Goal: Task Accomplishment & Management: Use online tool/utility

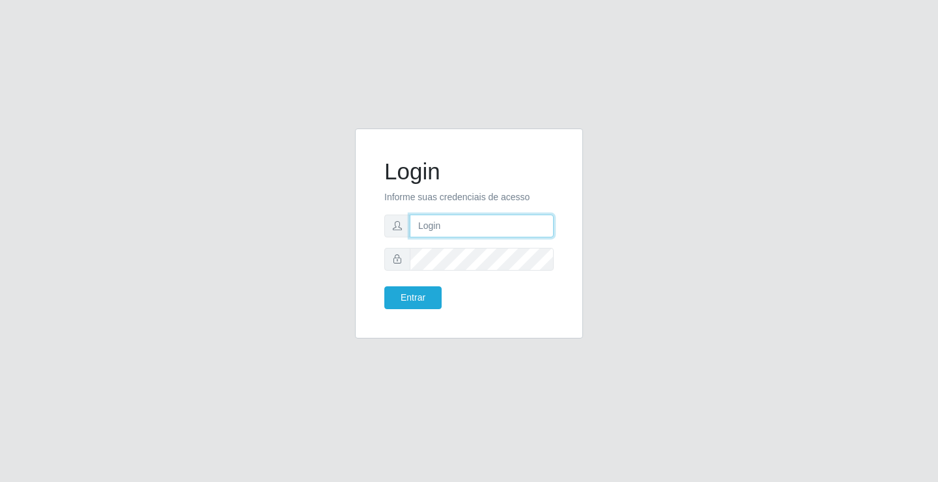
click at [470, 229] on input "text" at bounding box center [482, 225] width 144 height 23
type input "giovanny@ideal"
click at [480, 226] on input "giovanny@ideal" at bounding box center [482, 225] width 144 height 23
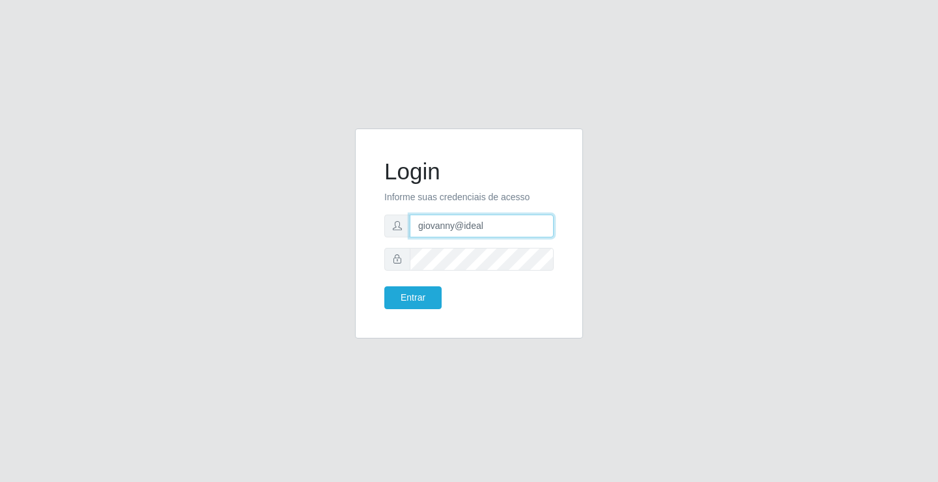
click at [480, 226] on input "giovanny@ideal" at bounding box center [482, 225] width 144 height 23
click at [418, 302] on button "Entrar" at bounding box center [412, 297] width 57 height 23
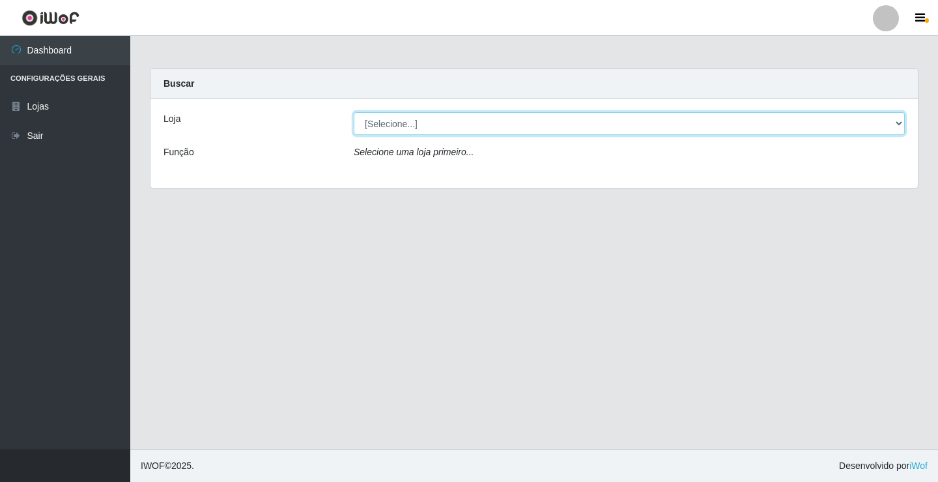
click at [530, 119] on select "[Selecione...] Ideal - Conceição" at bounding box center [629, 123] width 551 height 23
select select "231"
click at [354, 112] on select "[Selecione...] Ideal - Conceição" at bounding box center [629, 123] width 551 height 23
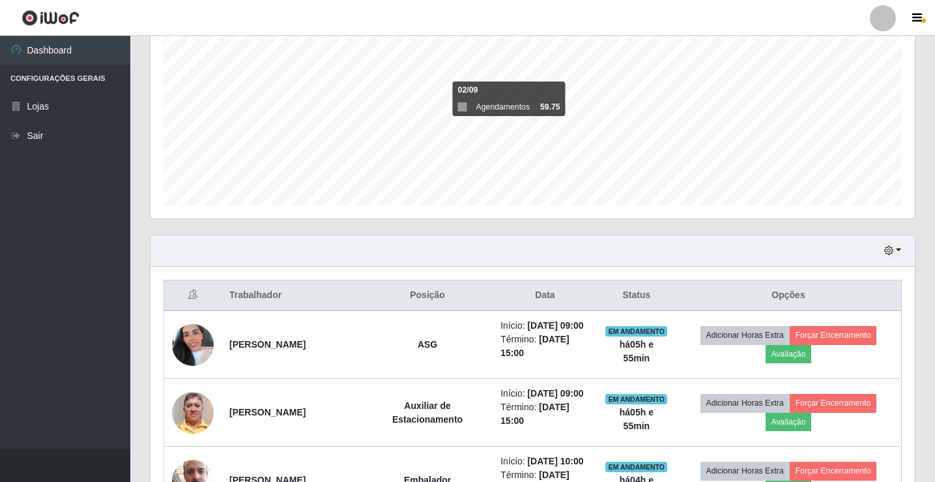
scroll to position [326, 0]
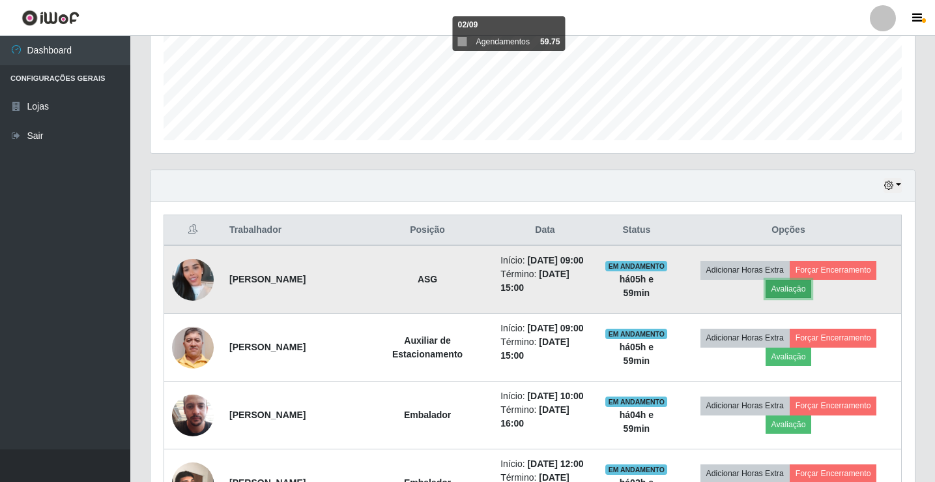
click at [786, 289] on button "Avaliação" at bounding box center [789, 289] width 46 height 18
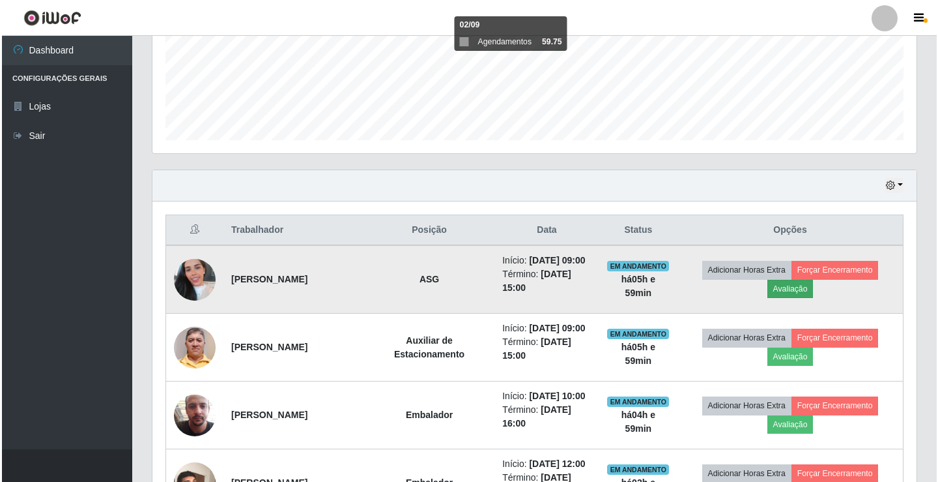
scroll to position [270, 758]
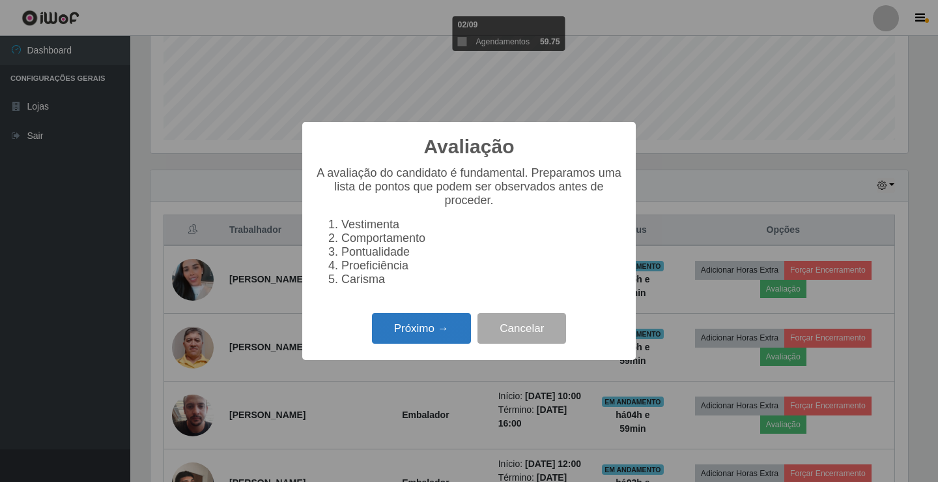
click at [406, 343] on button "Próximo →" at bounding box center [421, 328] width 99 height 31
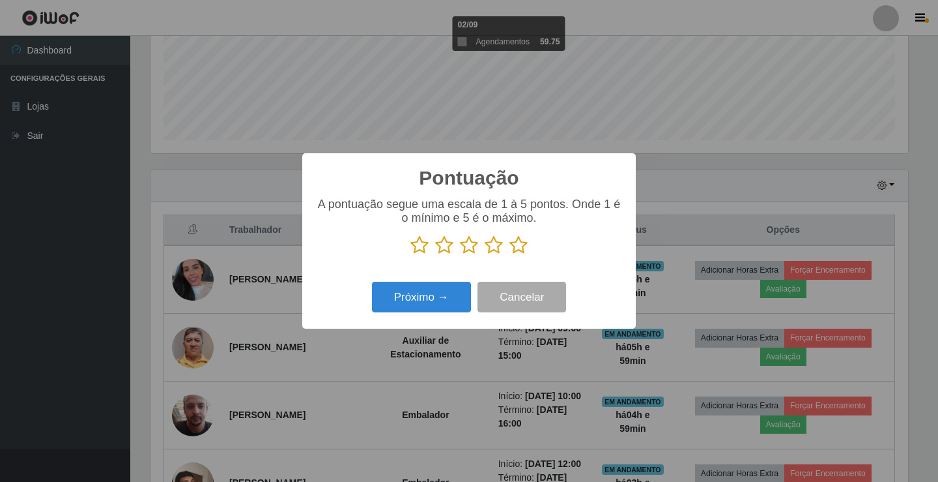
scroll to position [651306, 650819]
click at [515, 249] on icon at bounding box center [519, 245] width 18 height 20
click at [510, 255] on input "radio" at bounding box center [510, 255] width 0 height 0
click at [459, 295] on button "Próximo →" at bounding box center [421, 296] width 99 height 31
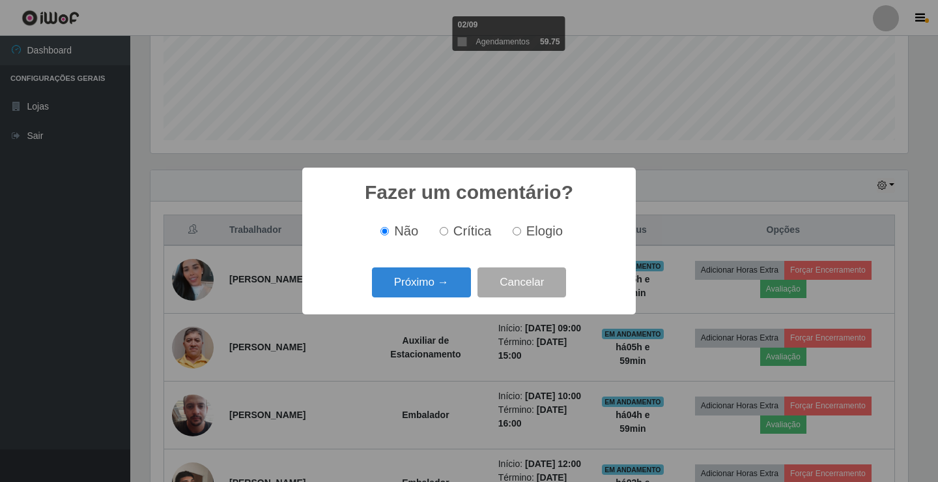
click at [536, 229] on span "Elogio" at bounding box center [544, 230] width 36 height 14
click at [521, 229] on input "Elogio" at bounding box center [517, 231] width 8 height 8
radio input "true"
click at [426, 284] on button "Próximo →" at bounding box center [421, 282] width 99 height 31
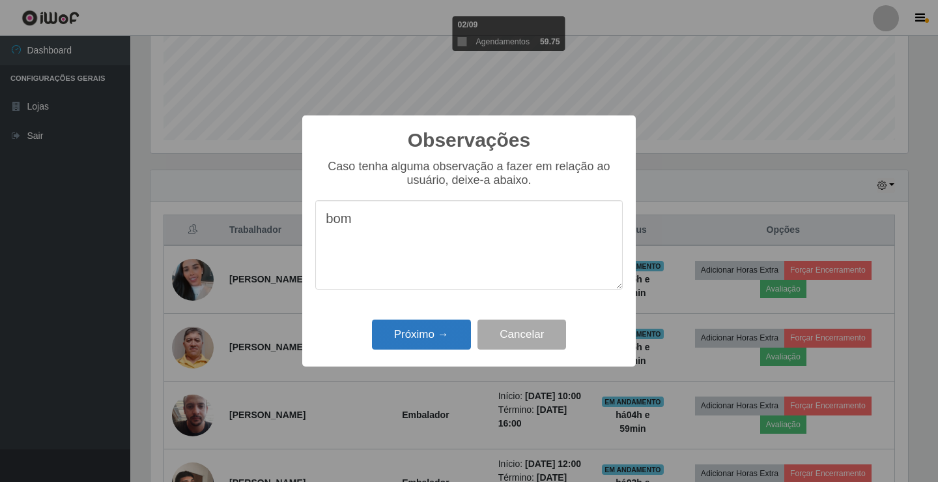
type textarea "bom"
click at [404, 334] on button "Próximo →" at bounding box center [421, 334] width 99 height 31
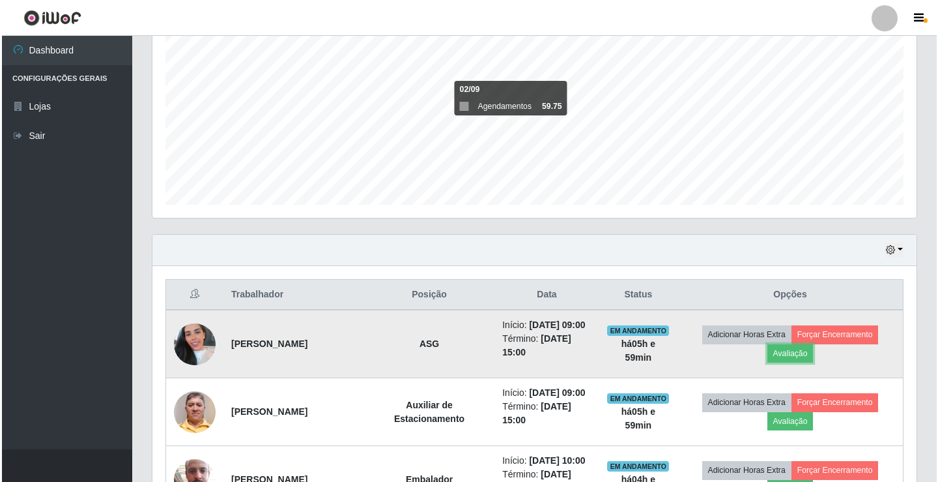
scroll to position [261, 0]
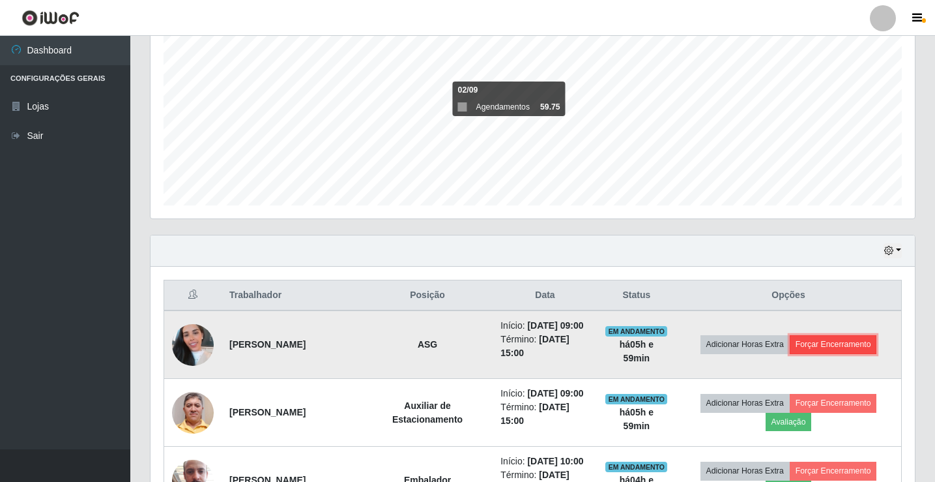
click at [842, 341] on button "Forçar Encerramento" at bounding box center [833, 344] width 87 height 18
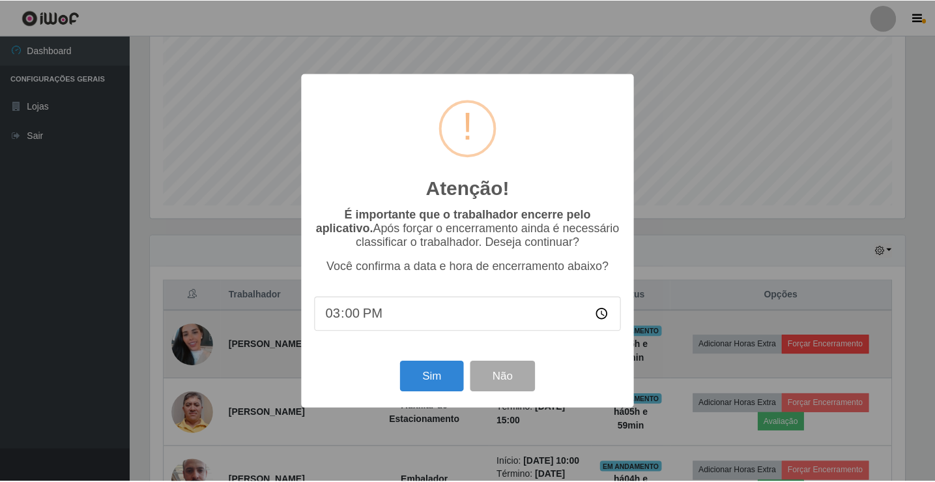
scroll to position [270, 758]
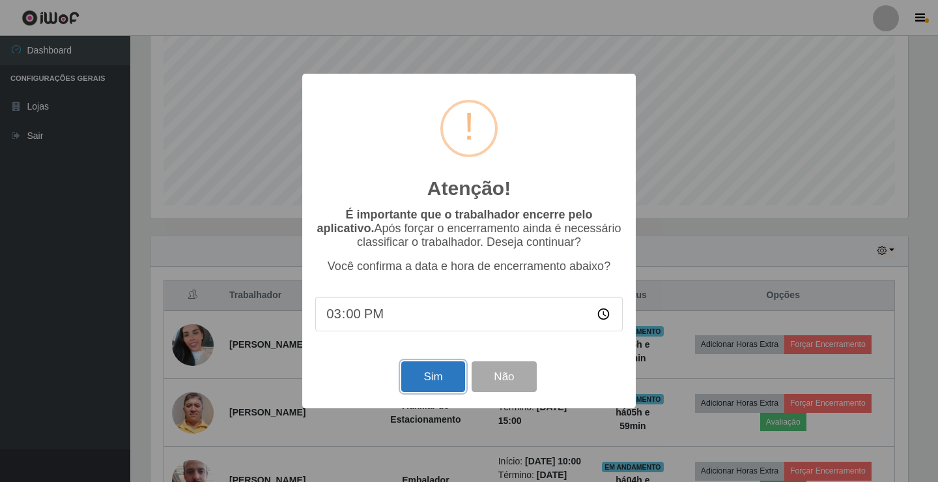
click at [425, 379] on button "Sim" at bounding box center [432, 376] width 63 height 31
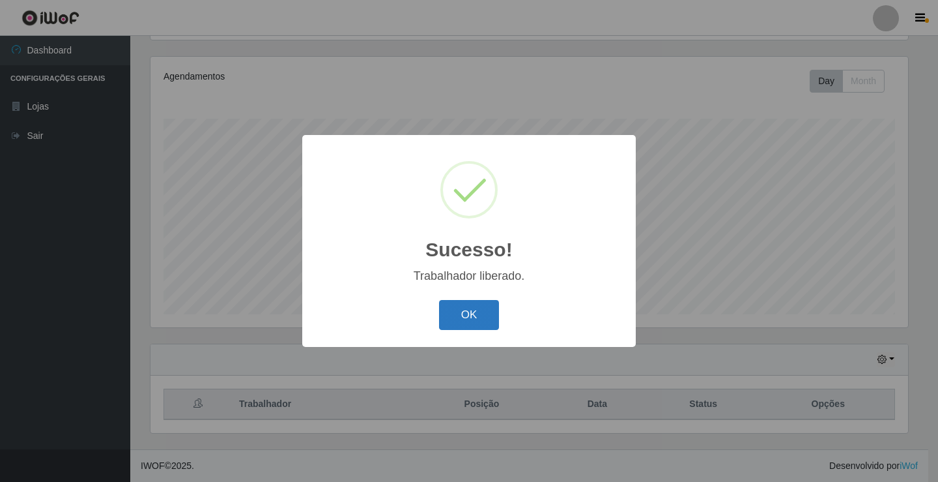
click at [474, 309] on button "OK" at bounding box center [469, 315] width 61 height 31
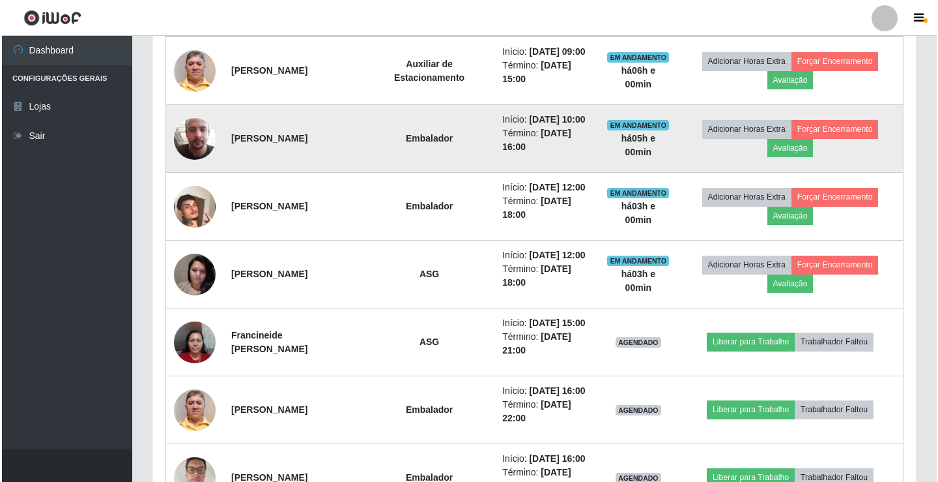
scroll to position [608, 0]
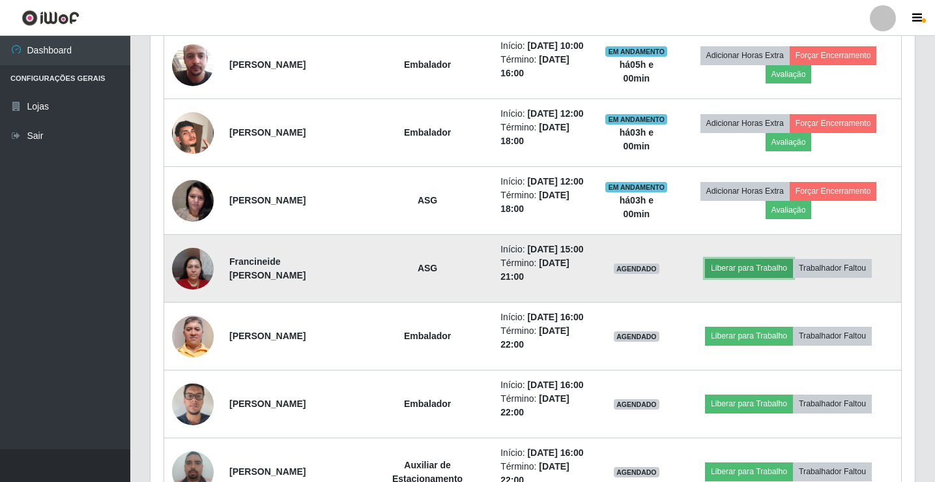
click at [758, 262] on button "Liberar para Trabalho" at bounding box center [749, 268] width 88 height 18
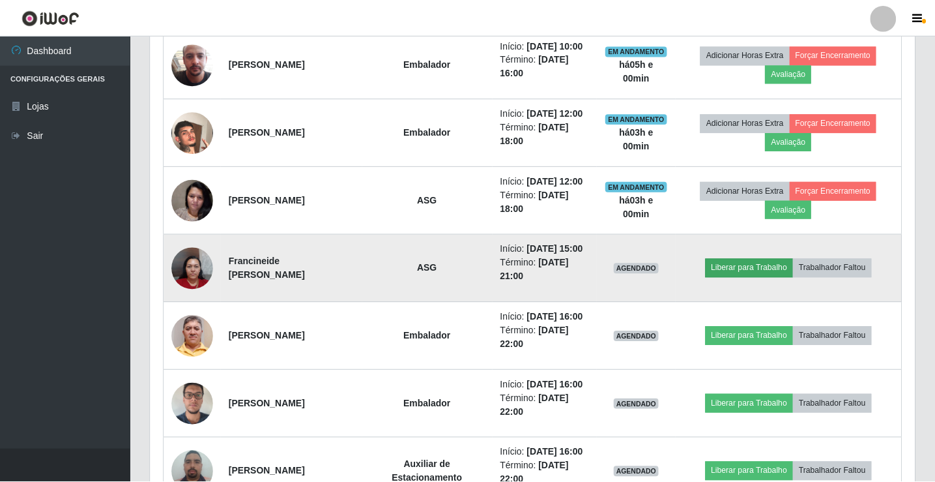
scroll to position [270, 758]
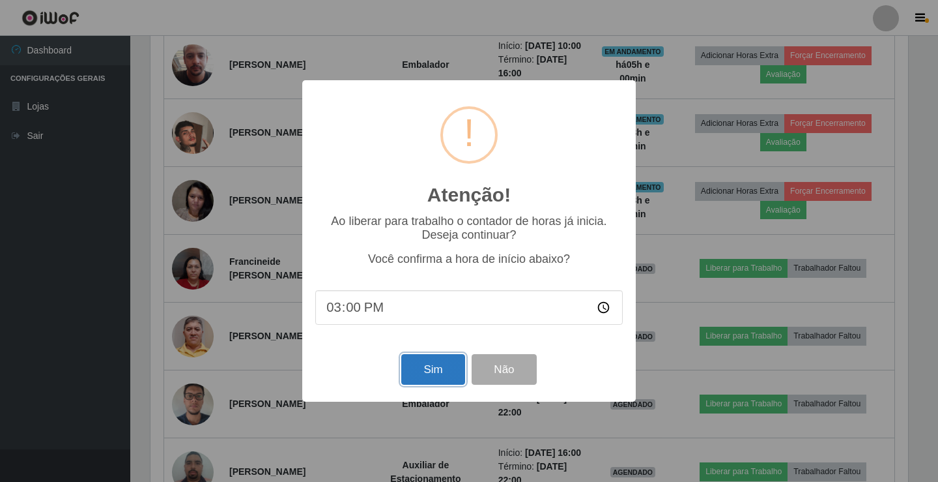
click at [433, 369] on button "Sim" at bounding box center [432, 369] width 63 height 31
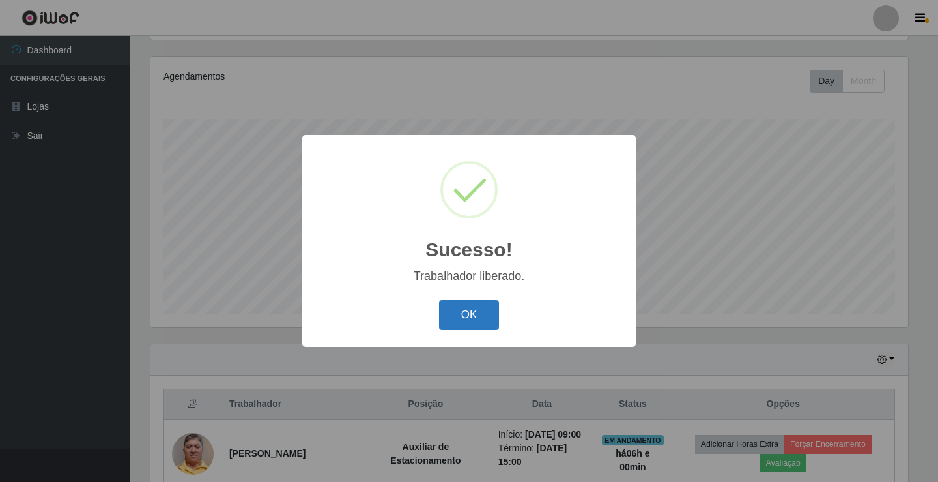
click at [485, 317] on button "OK" at bounding box center [469, 315] width 61 height 31
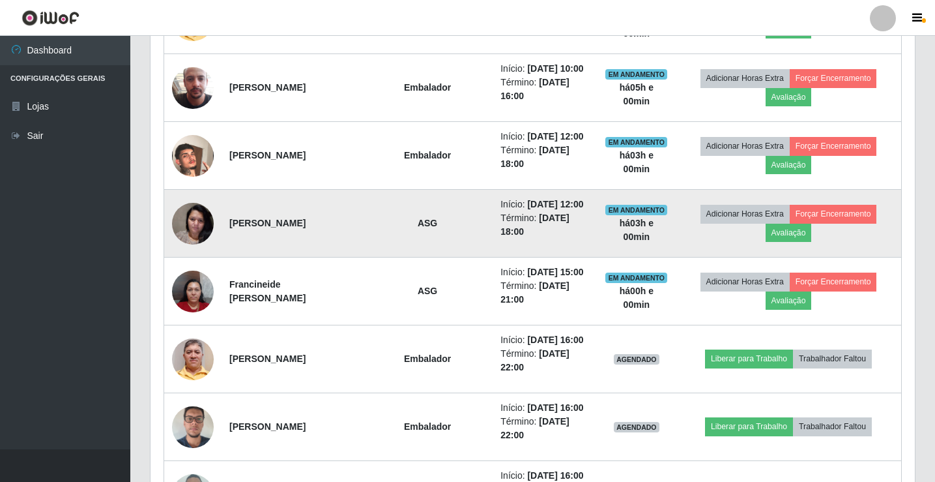
scroll to position [608, 0]
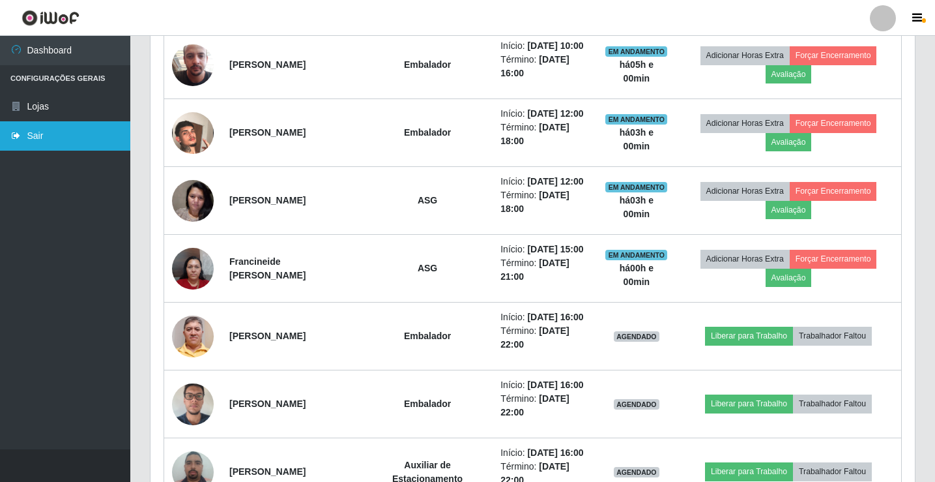
click at [57, 128] on link "Sair" at bounding box center [65, 135] width 130 height 29
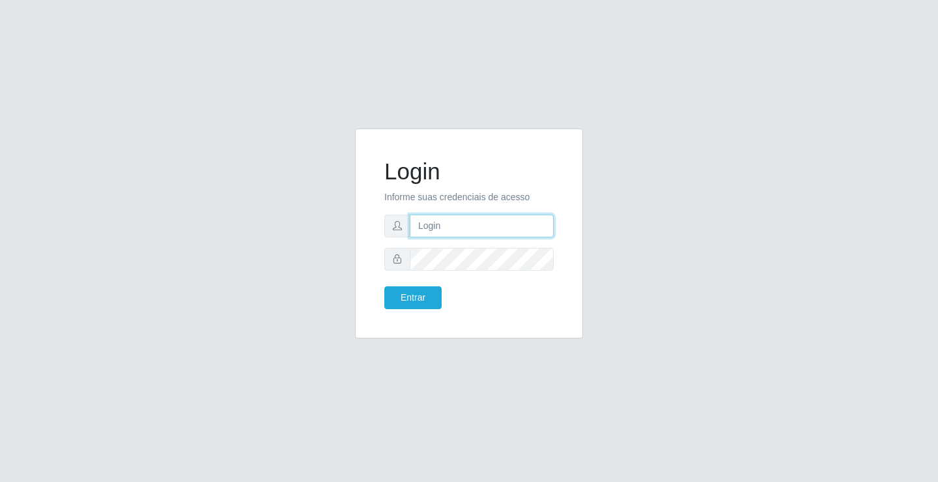
click at [417, 225] on input "text" at bounding box center [482, 225] width 144 height 23
type input "[PERSON_NAME]"
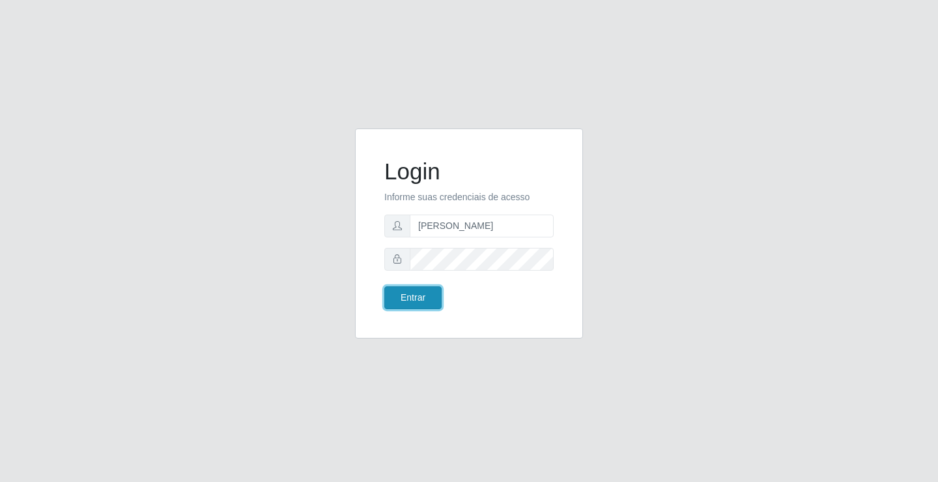
click at [424, 298] on button "Entrar" at bounding box center [412, 297] width 57 height 23
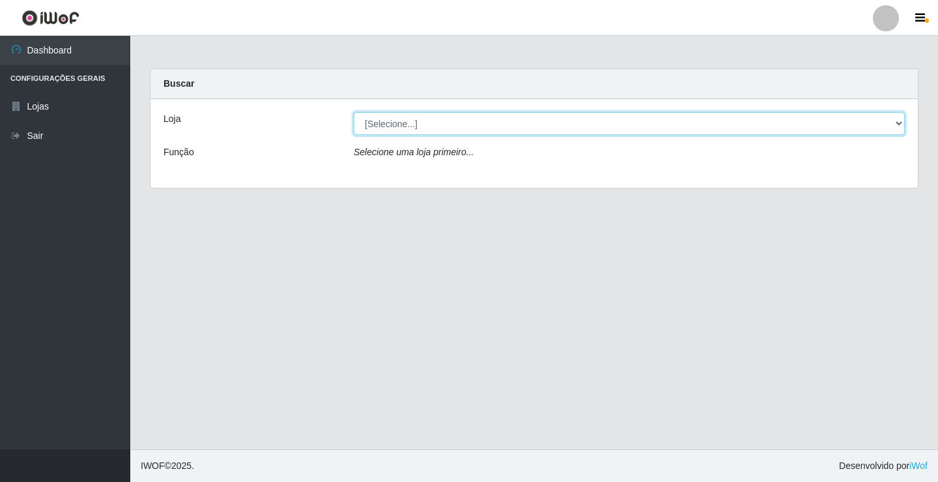
click at [444, 121] on select "[Selecione...] Ideal - Conceição" at bounding box center [629, 123] width 551 height 23
select select "231"
click at [354, 112] on select "[Selecione...] Ideal - Conceição" at bounding box center [629, 123] width 551 height 23
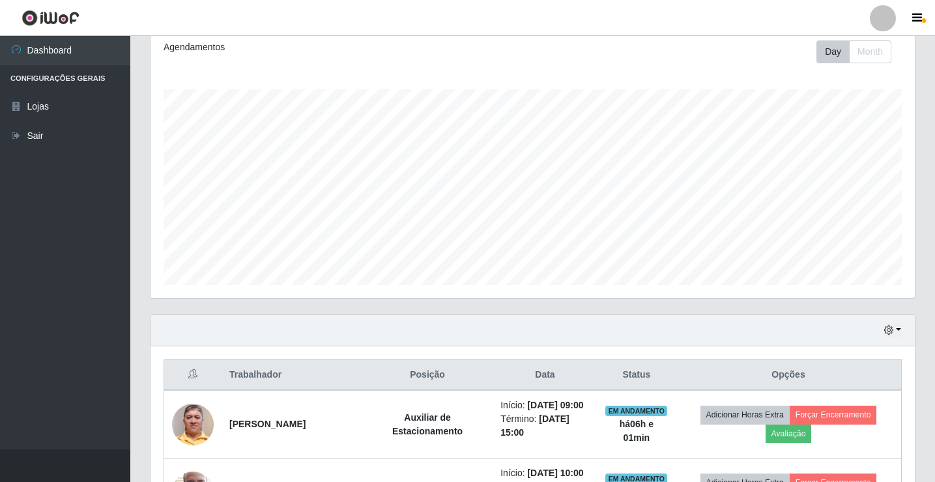
scroll to position [261, 0]
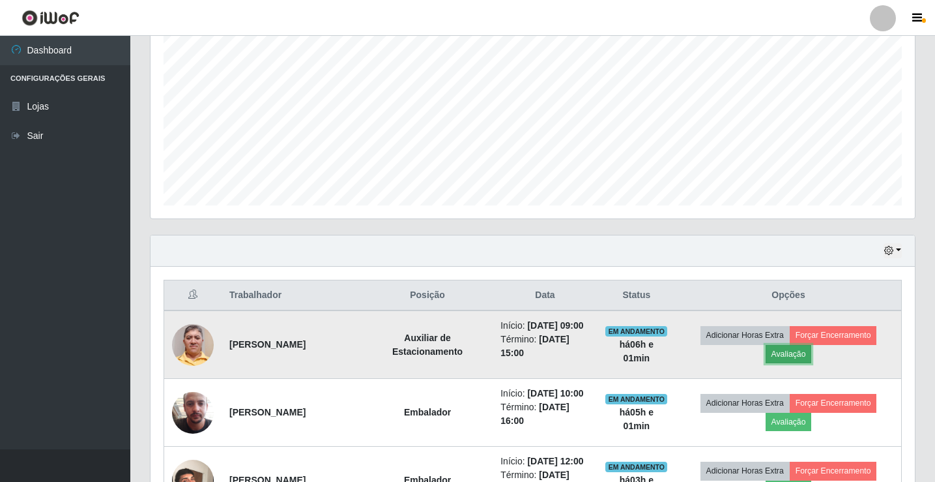
click at [797, 356] on button "Avaliação" at bounding box center [789, 354] width 46 height 18
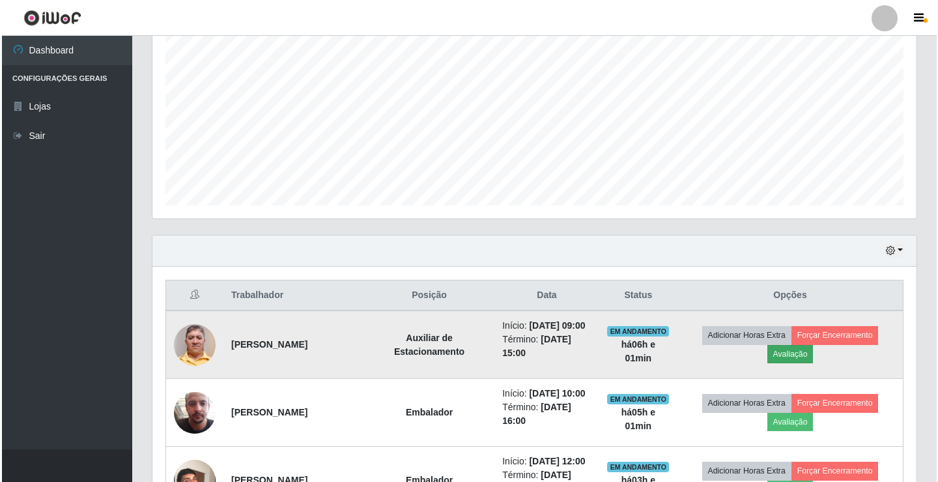
scroll to position [270, 758]
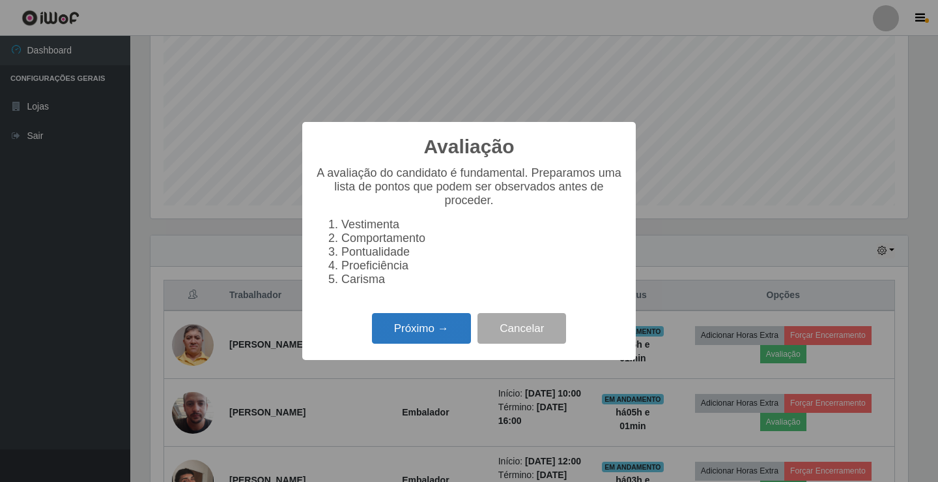
click at [405, 343] on button "Próximo →" at bounding box center [421, 328] width 99 height 31
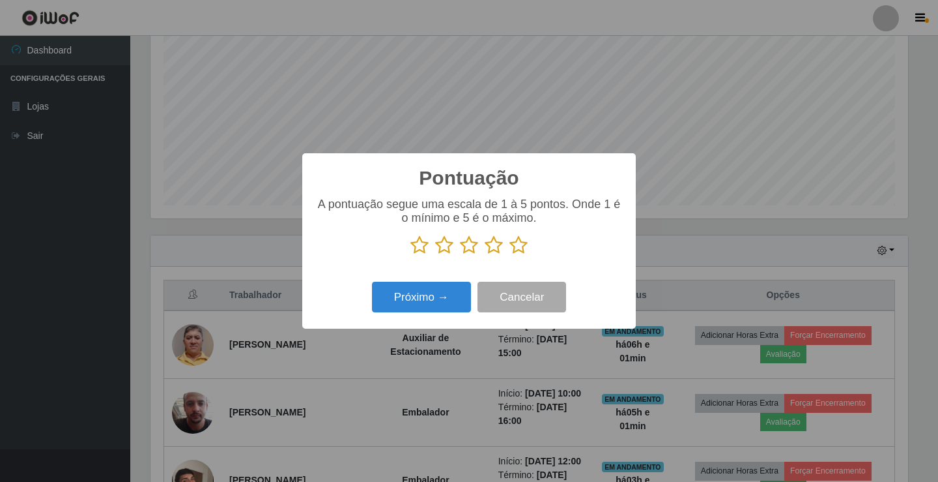
scroll to position [651306, 650819]
click at [516, 247] on icon at bounding box center [519, 245] width 18 height 20
click at [510, 255] on input "radio" at bounding box center [510, 255] width 0 height 0
click at [440, 291] on button "Próximo →" at bounding box center [421, 296] width 99 height 31
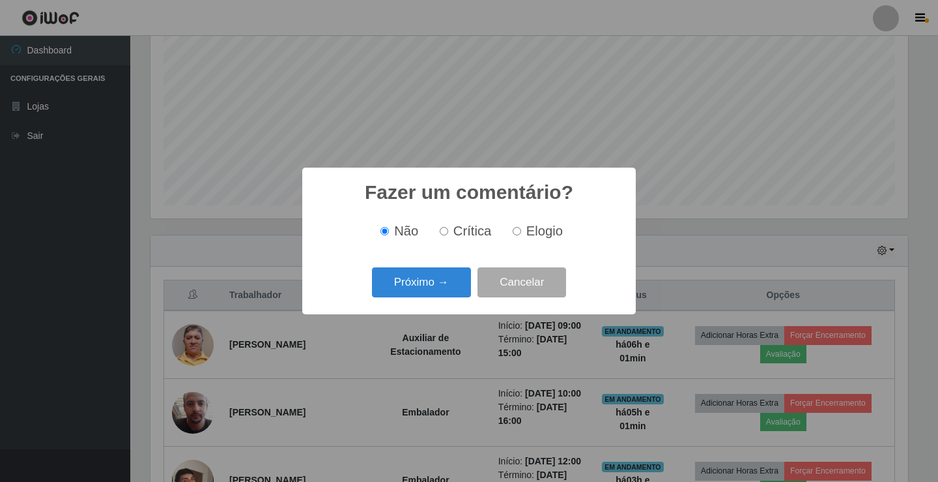
click at [440, 291] on button "Próximo →" at bounding box center [421, 282] width 99 height 31
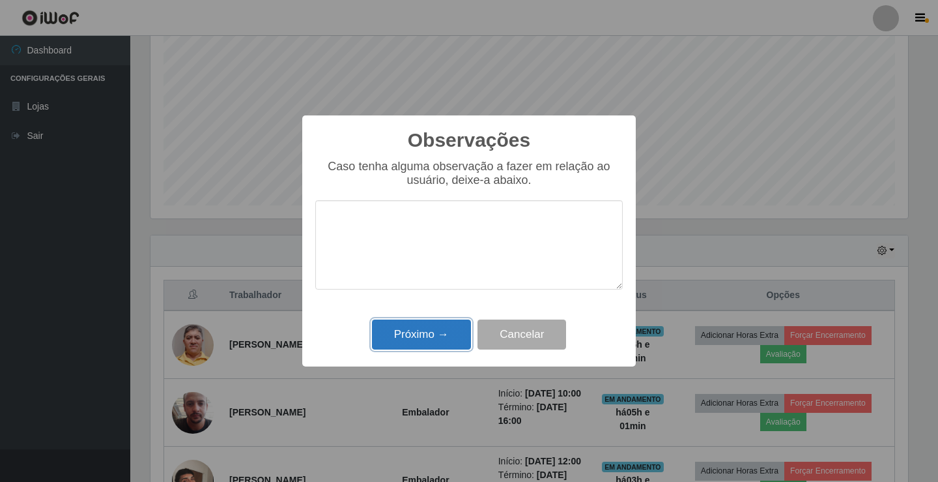
click at [435, 331] on button "Próximo →" at bounding box center [421, 334] width 99 height 31
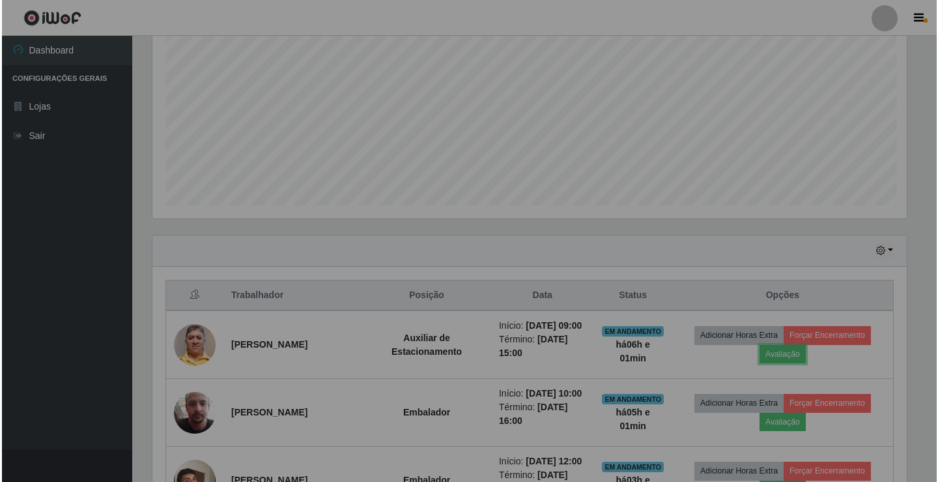
scroll to position [270, 764]
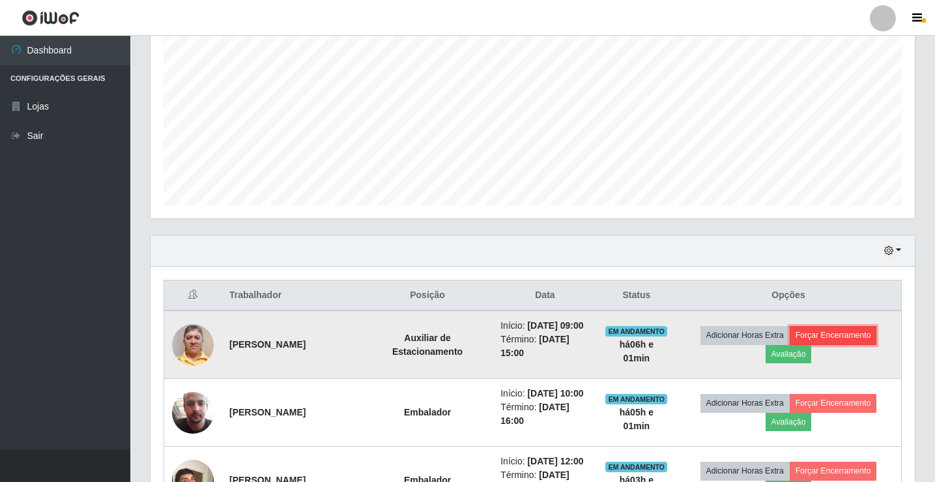
click at [814, 333] on button "Forçar Encerramento" at bounding box center [833, 335] width 87 height 18
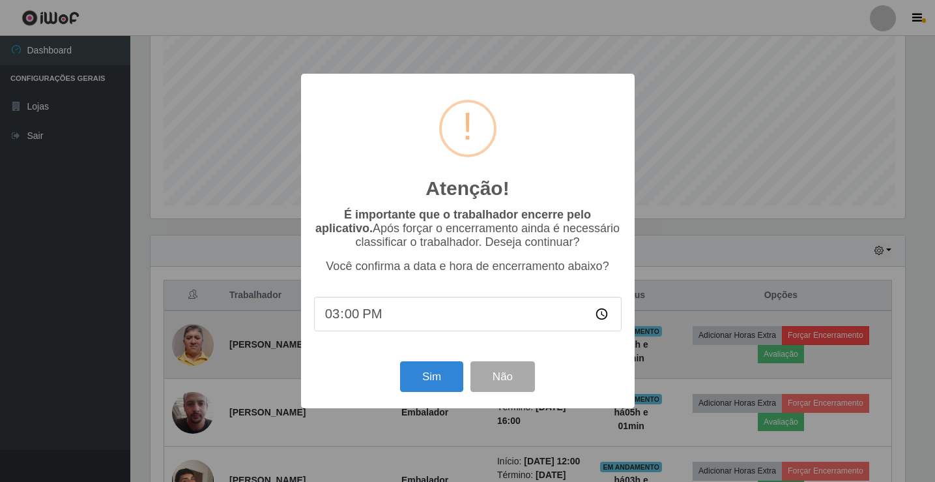
scroll to position [270, 758]
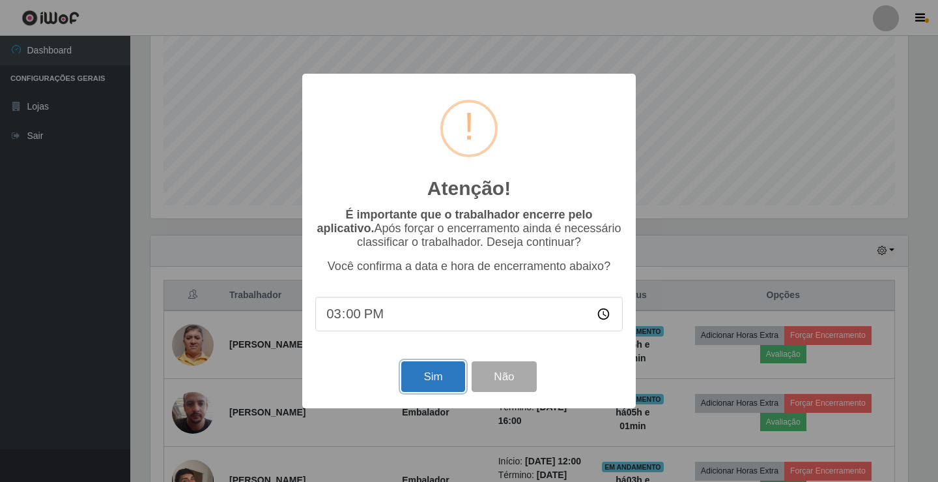
click at [407, 384] on button "Sim" at bounding box center [432, 376] width 63 height 31
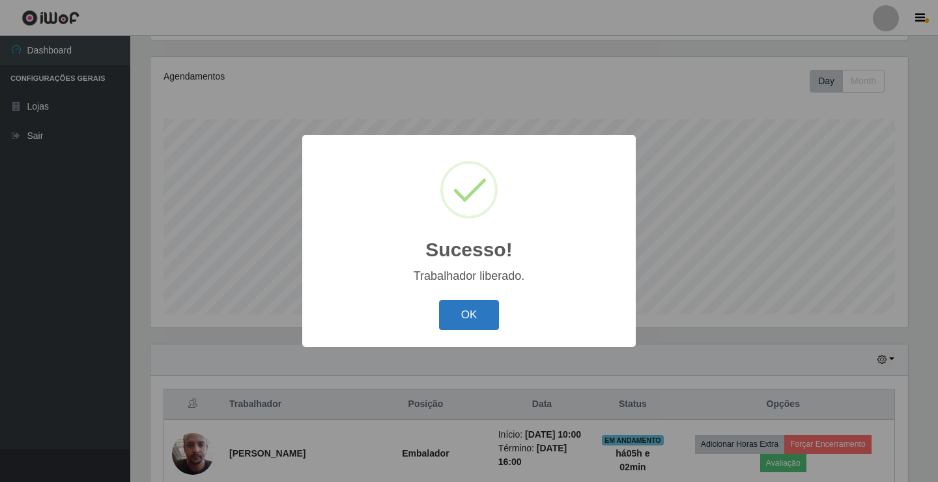
click at [458, 327] on button "OK" at bounding box center [469, 315] width 61 height 31
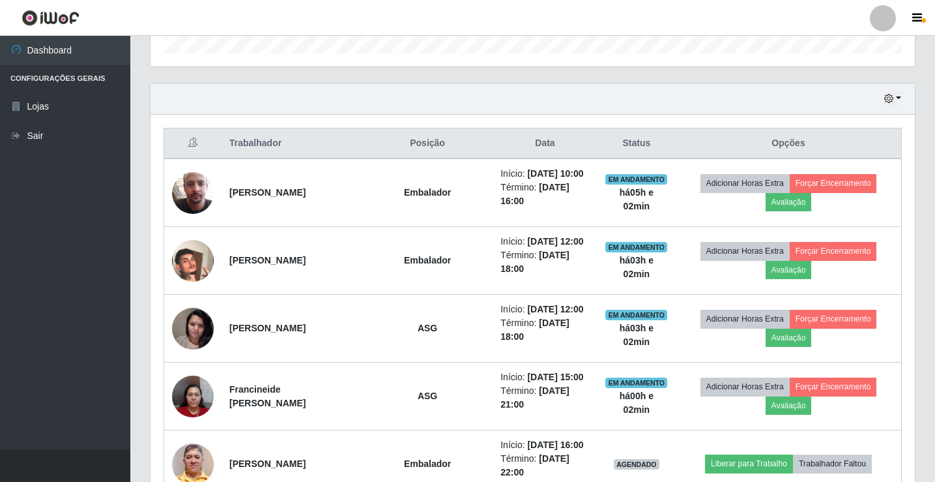
scroll to position [478, 0]
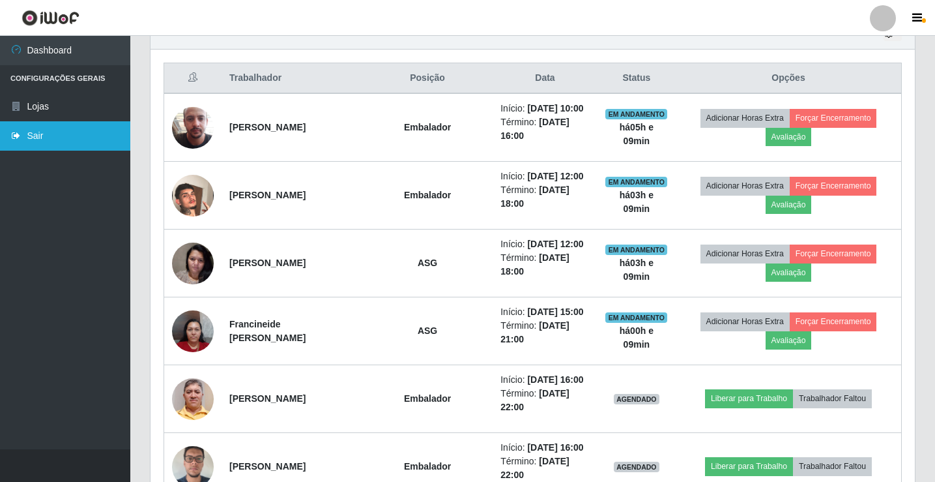
click at [52, 139] on link "Sair" at bounding box center [65, 135] width 130 height 29
